Goal: Check status: Check status

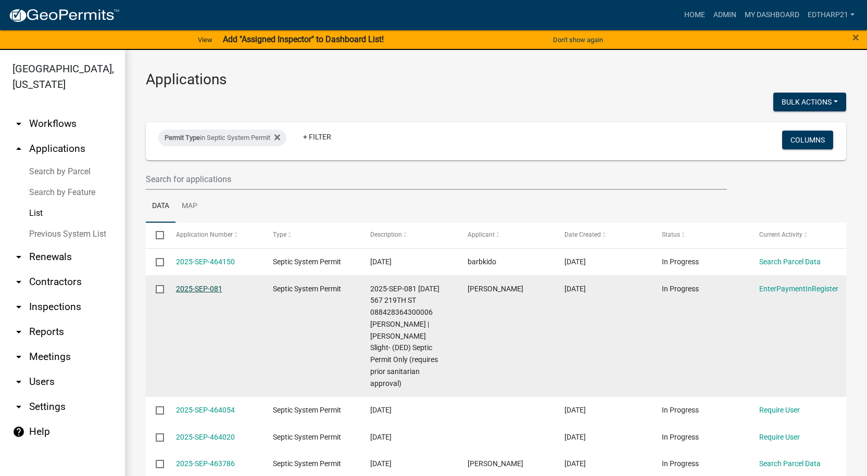
click at [202, 290] on link "2025-SEP-081" at bounding box center [199, 289] width 46 height 8
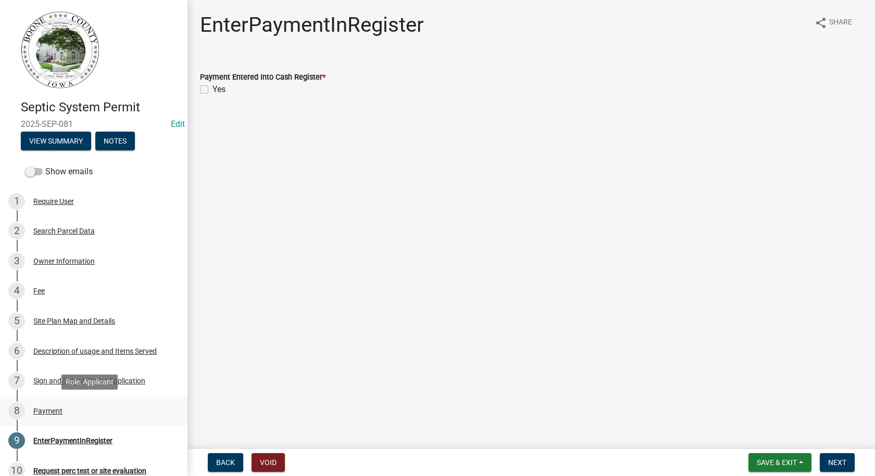
click at [46, 413] on div "Payment" at bounding box center [47, 411] width 29 height 7
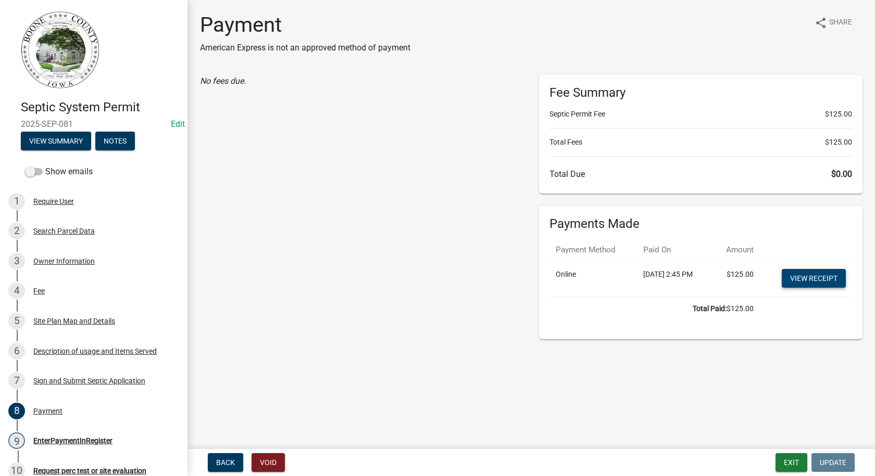
click at [804, 275] on link "View receipt" at bounding box center [814, 278] width 64 height 19
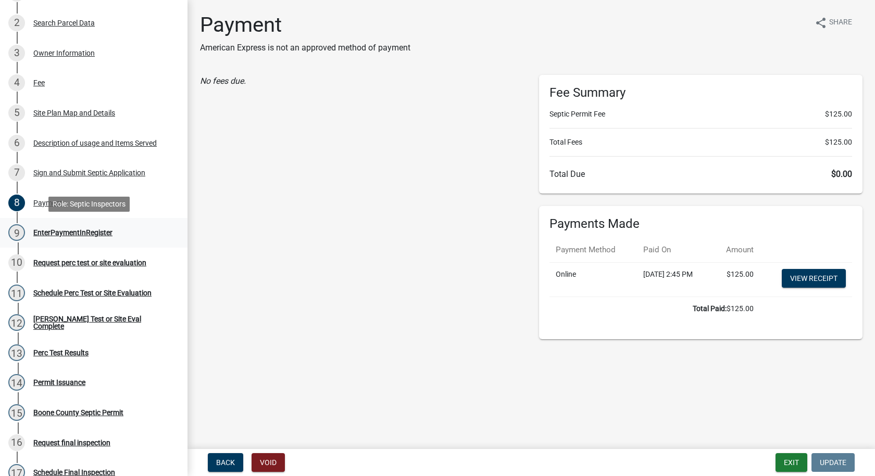
click at [55, 230] on div "EnterPaymentInRegister" at bounding box center [72, 232] width 79 height 7
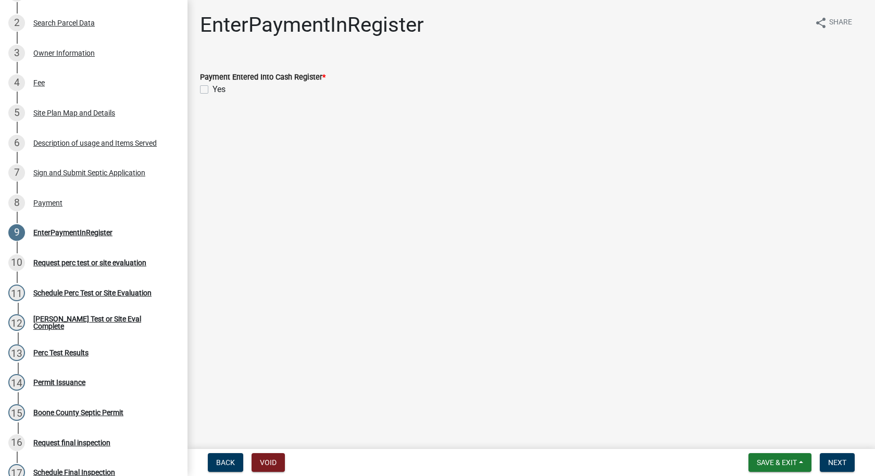
click at [212, 91] on label "Yes" at bounding box center [218, 89] width 13 height 12
click at [212, 90] on input "Yes" at bounding box center [215, 86] width 7 height 7
checkbox input "true"
click at [841, 466] on span "Next" at bounding box center [837, 463] width 18 height 8
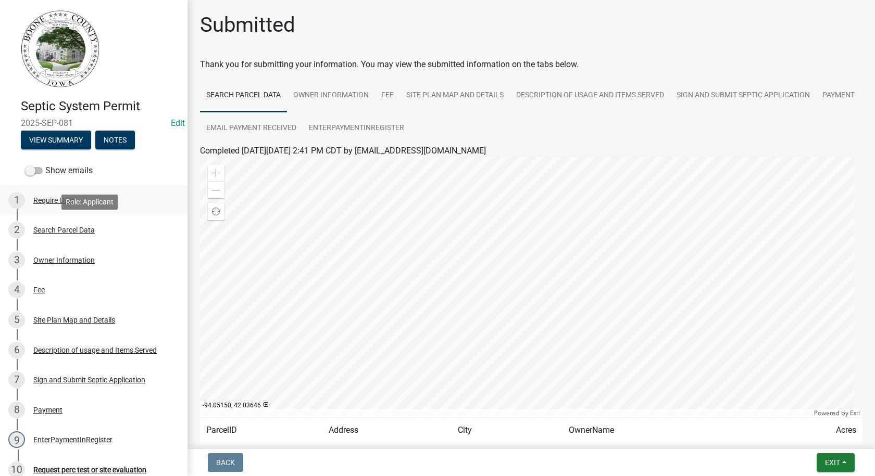
scroll to position [0, 0]
click at [80, 142] on button "View Summary" at bounding box center [56, 141] width 70 height 19
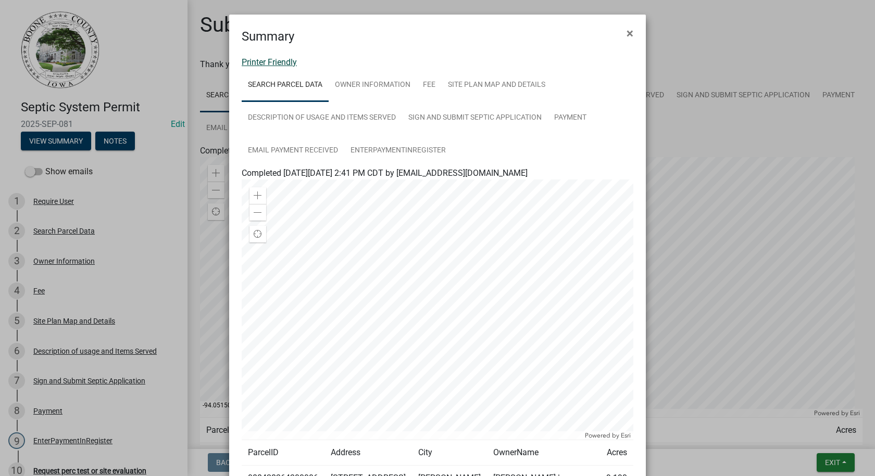
click at [282, 58] on link "Printer Friendly" at bounding box center [269, 62] width 55 height 10
click at [626, 35] on span "×" at bounding box center [629, 33] width 7 height 15
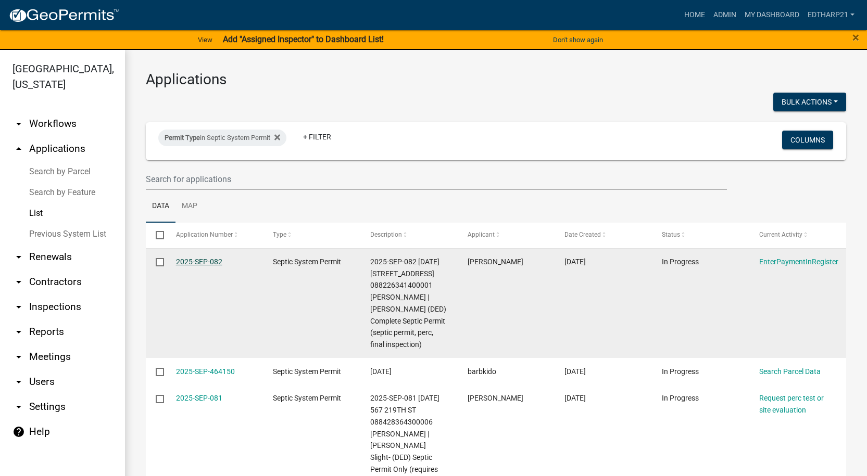
click at [203, 264] on link "2025-SEP-082" at bounding box center [199, 262] width 46 height 8
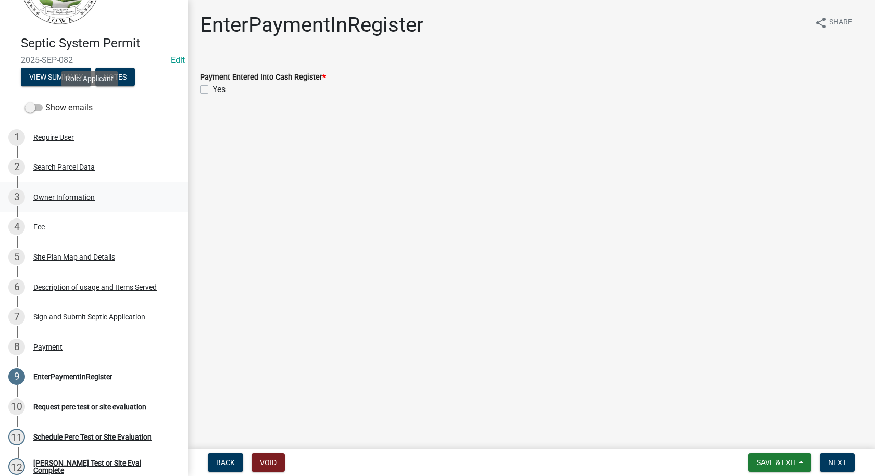
scroll to position [156, 0]
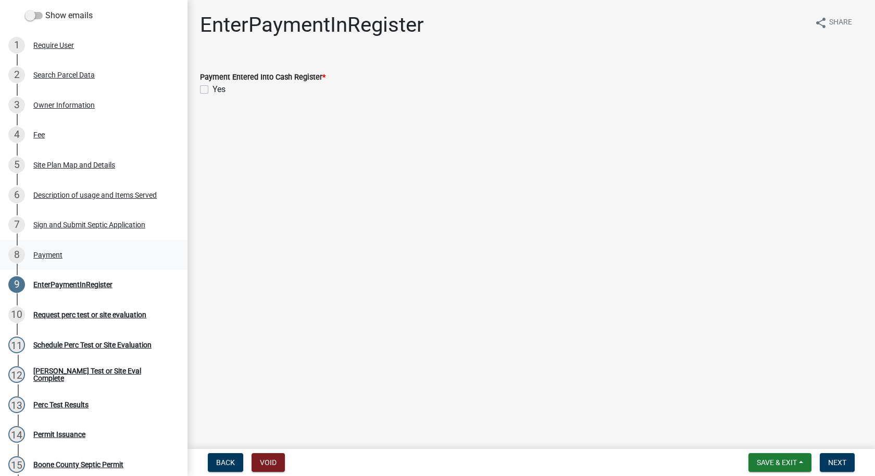
click at [53, 253] on div "Payment" at bounding box center [47, 255] width 29 height 7
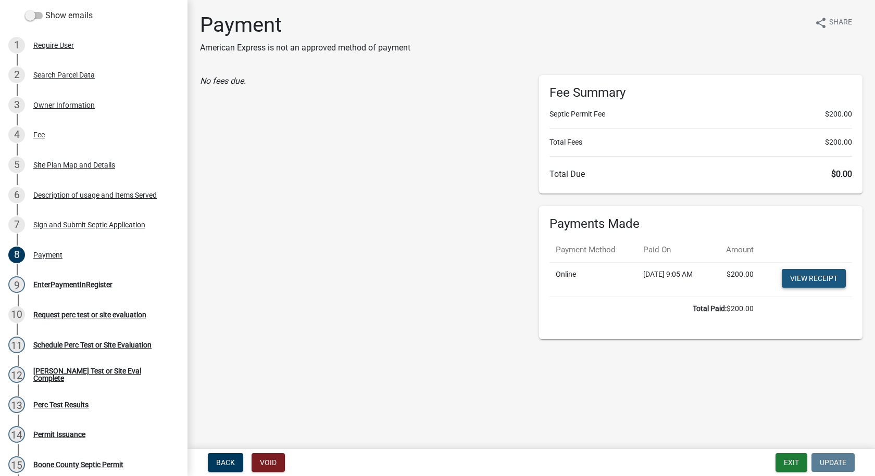
click at [818, 280] on link "View receipt" at bounding box center [814, 278] width 64 height 19
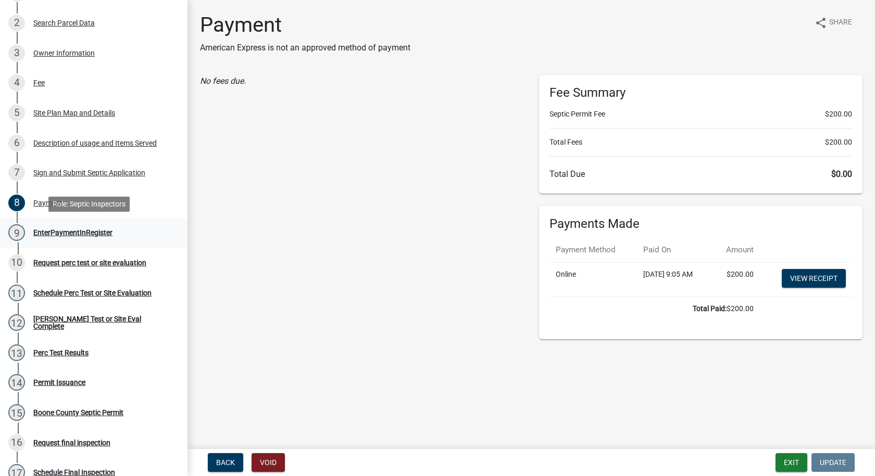
click at [60, 232] on div "EnterPaymentInRegister" at bounding box center [72, 232] width 79 height 7
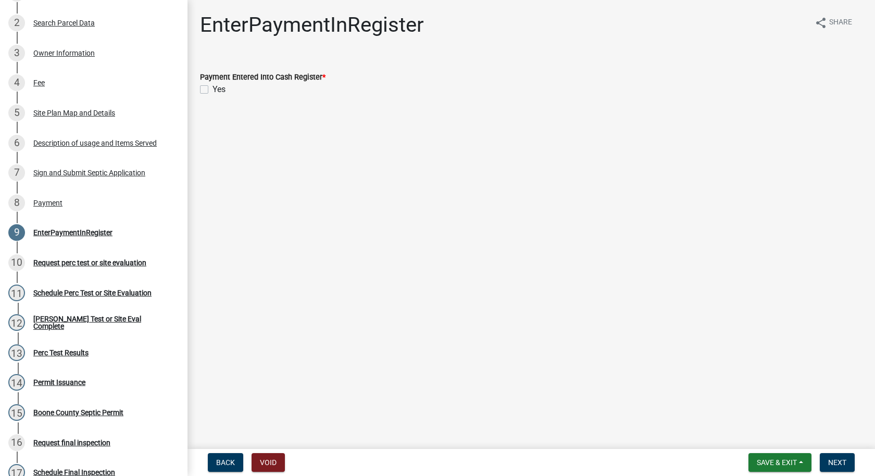
click at [212, 90] on label "Yes" at bounding box center [218, 89] width 13 height 12
click at [212, 90] on input "Yes" at bounding box center [215, 86] width 7 height 7
checkbox input "true"
click at [829, 459] on span "Next" at bounding box center [837, 463] width 18 height 8
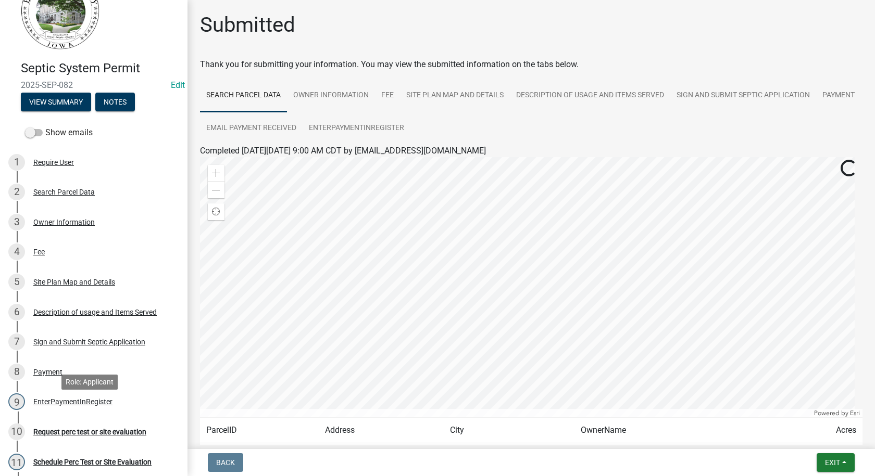
scroll to position [0, 0]
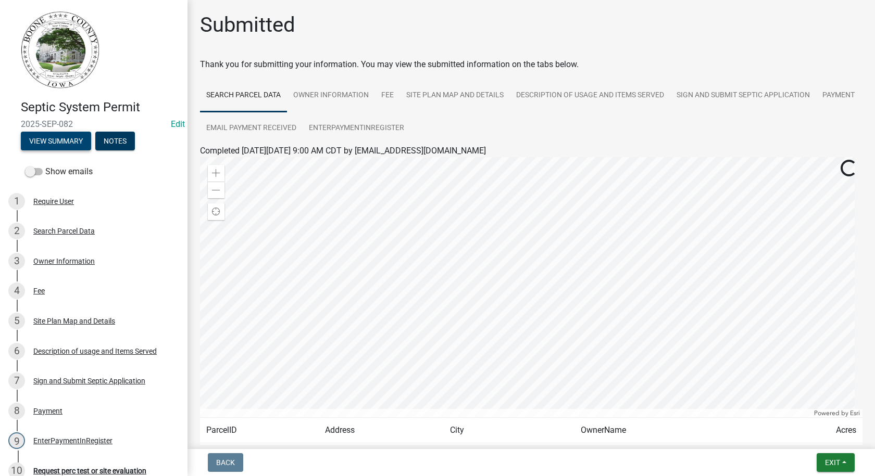
click at [64, 141] on button "View Summary" at bounding box center [56, 141] width 70 height 19
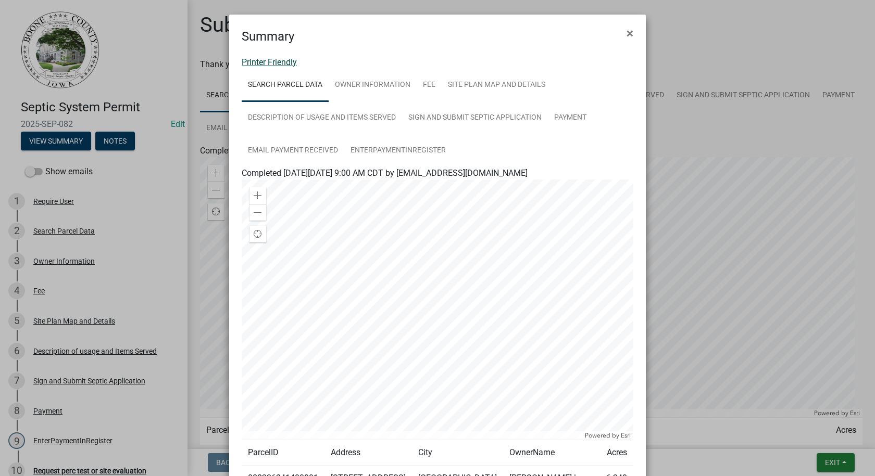
click at [272, 64] on link "Printer Friendly" at bounding box center [269, 62] width 55 height 10
click at [626, 32] on span "×" at bounding box center [629, 33] width 7 height 15
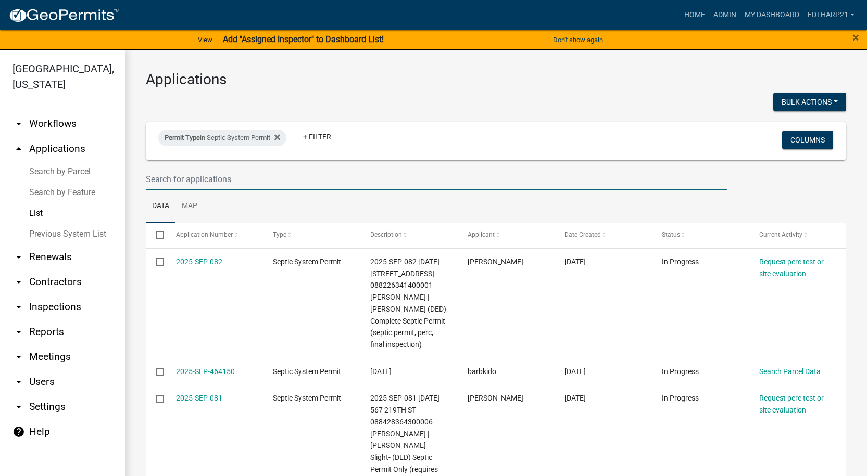
click at [153, 179] on input "text" at bounding box center [436, 179] width 581 height 21
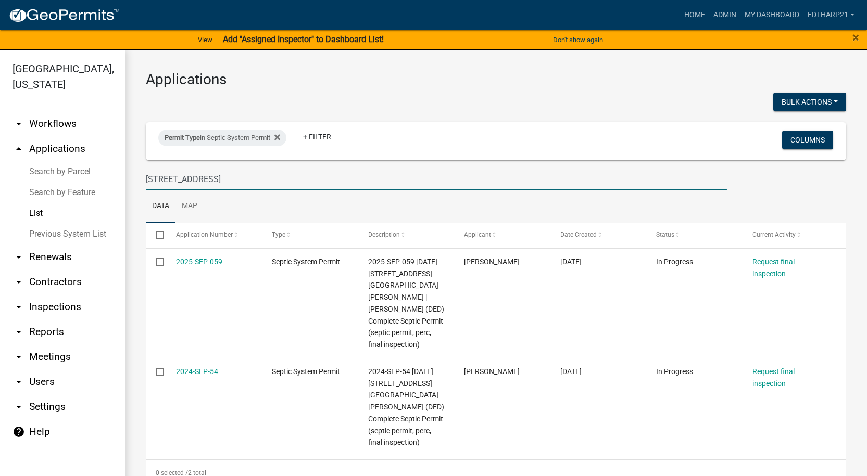
type input "[STREET_ADDRESS]"
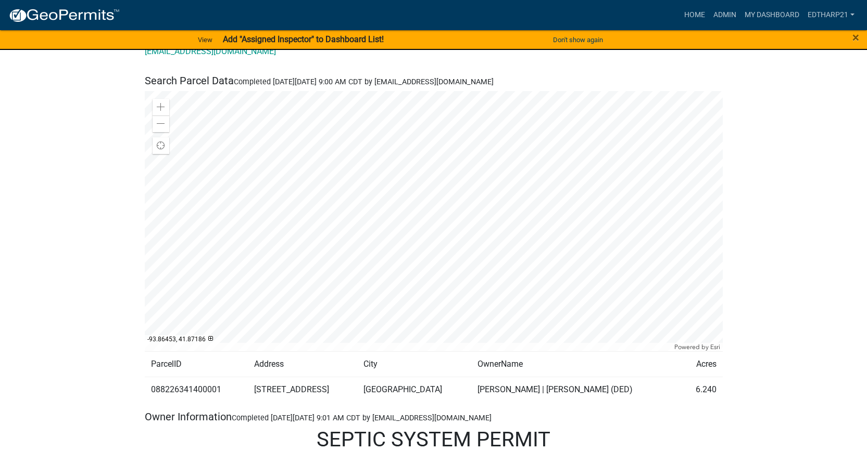
scroll to position [312, 0]
